Goal: Task Accomplishment & Management: Complete application form

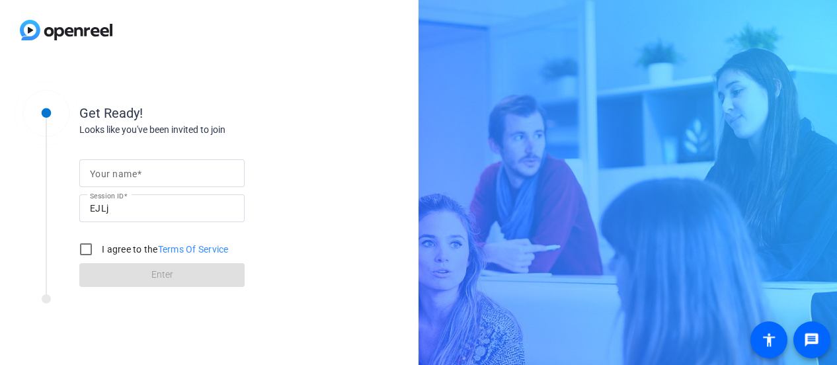
click at [201, 175] on input "Your name" at bounding box center [162, 173] width 144 height 16
type input "[PERSON_NAME]"
click at [84, 248] on input "I agree to the Terms Of Service" at bounding box center [86, 249] width 26 height 26
checkbox input "true"
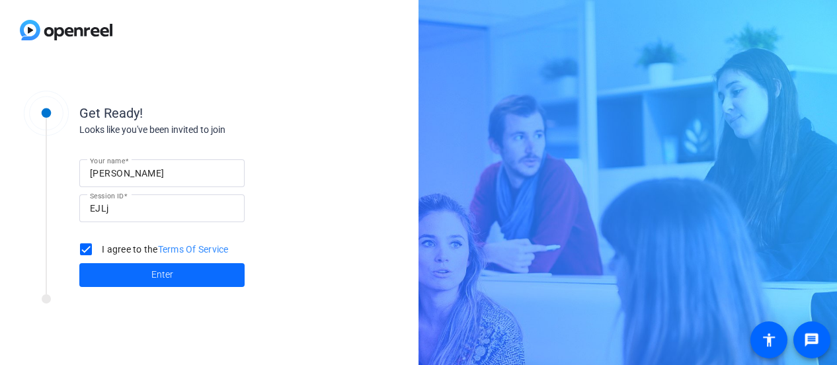
click at [144, 276] on span at bounding box center [161, 275] width 165 height 32
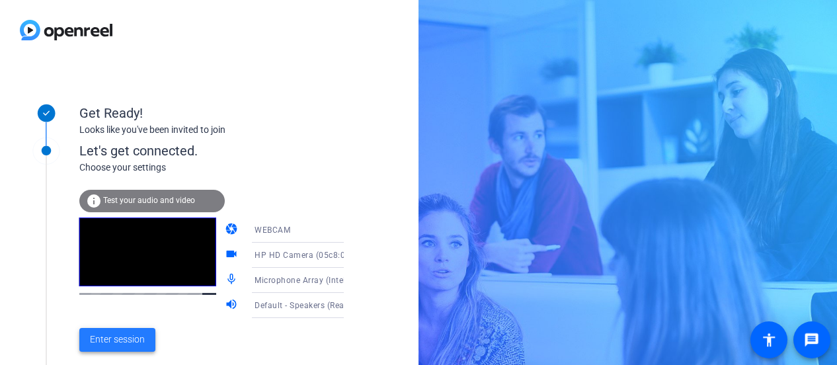
click at [129, 339] on span "Enter session" at bounding box center [117, 340] width 55 height 14
